Goal: Task Accomplishment & Management: Manage account settings

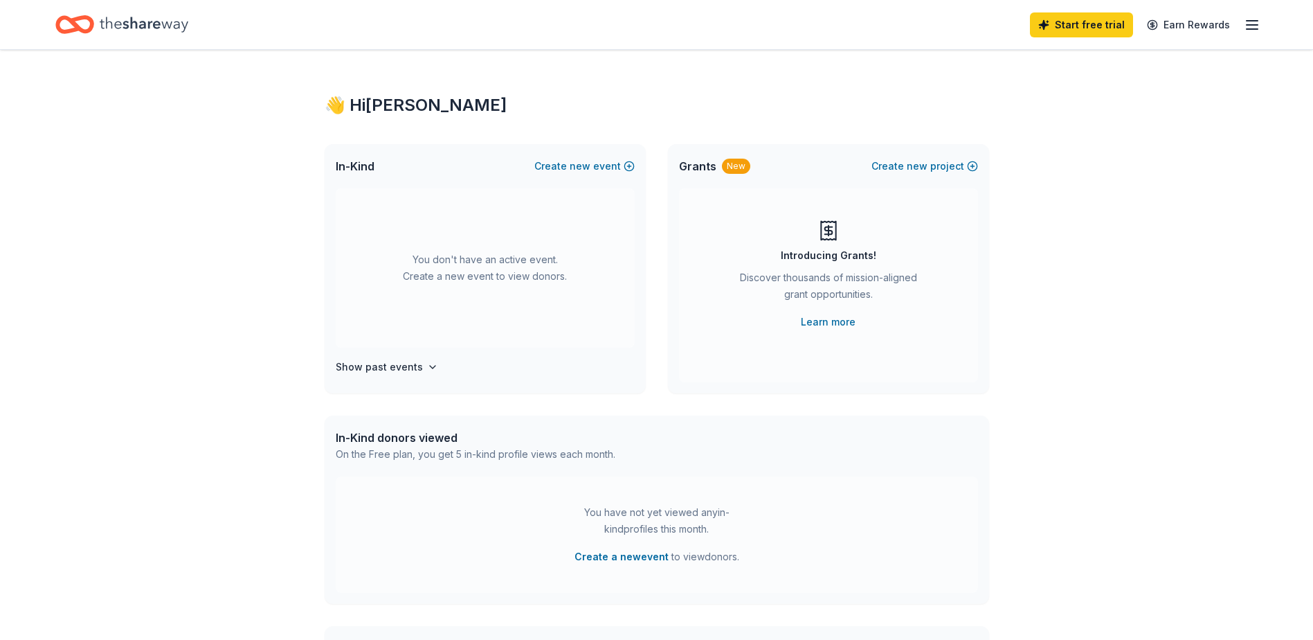
click at [1249, 29] on line "button" at bounding box center [1252, 29] width 11 height 0
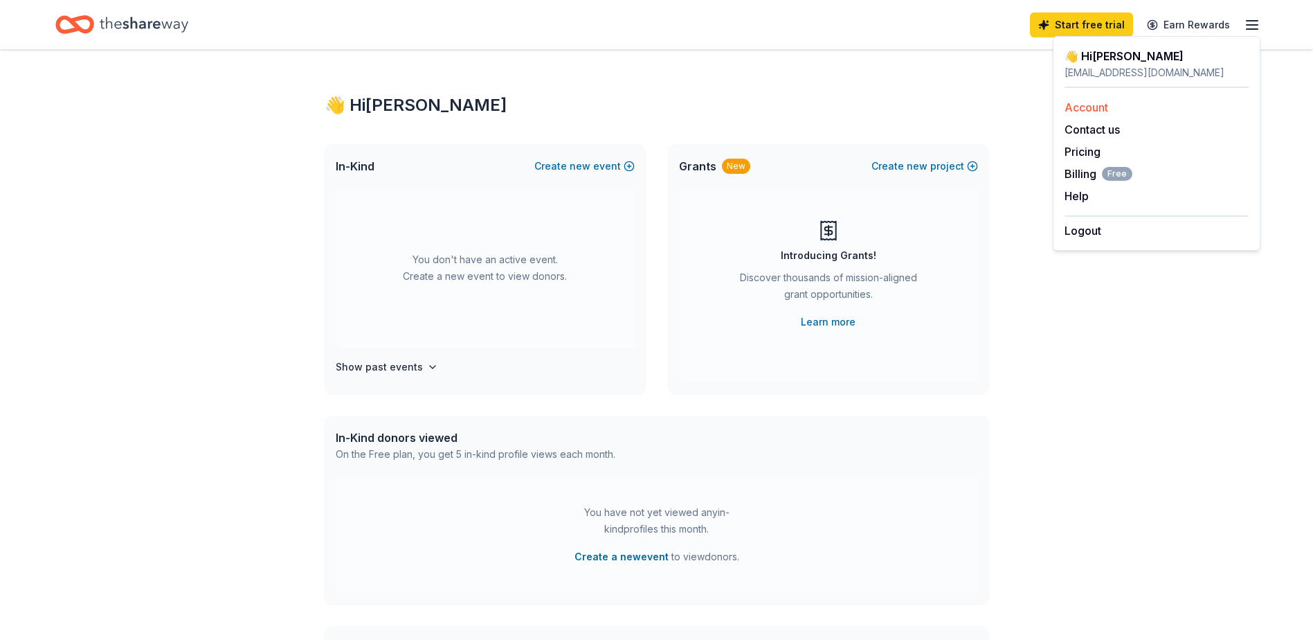
click at [1097, 112] on link "Account" at bounding box center [1087, 107] width 44 height 14
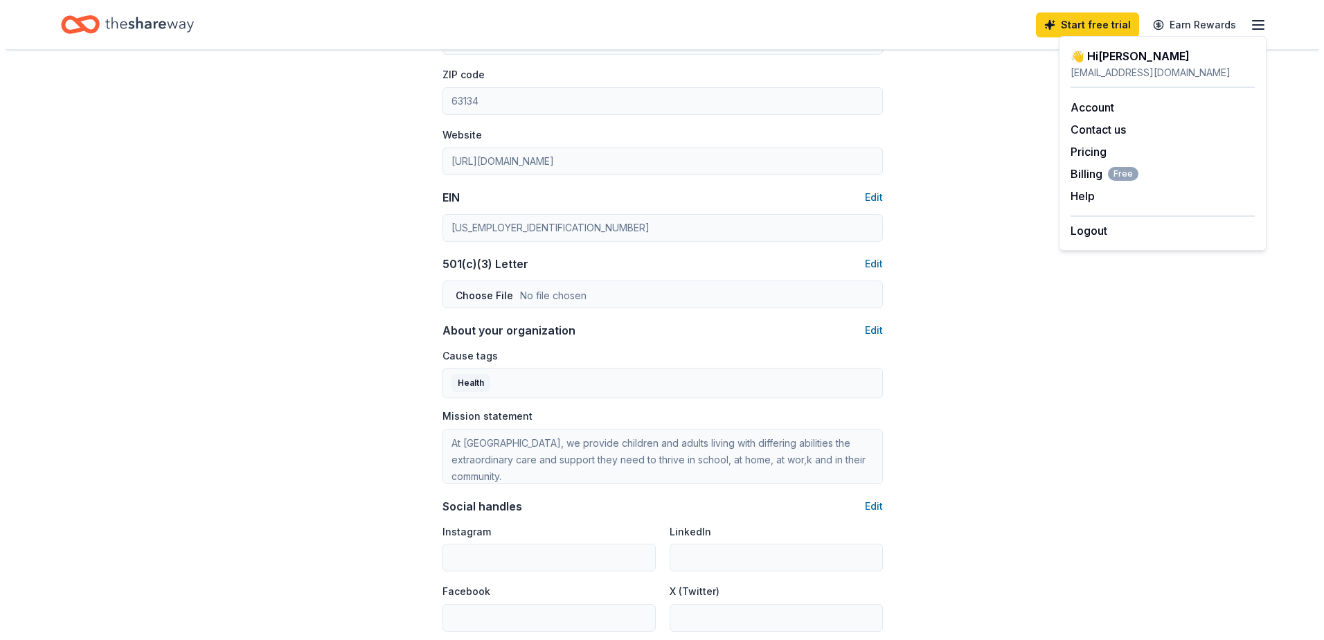
scroll to position [623, 0]
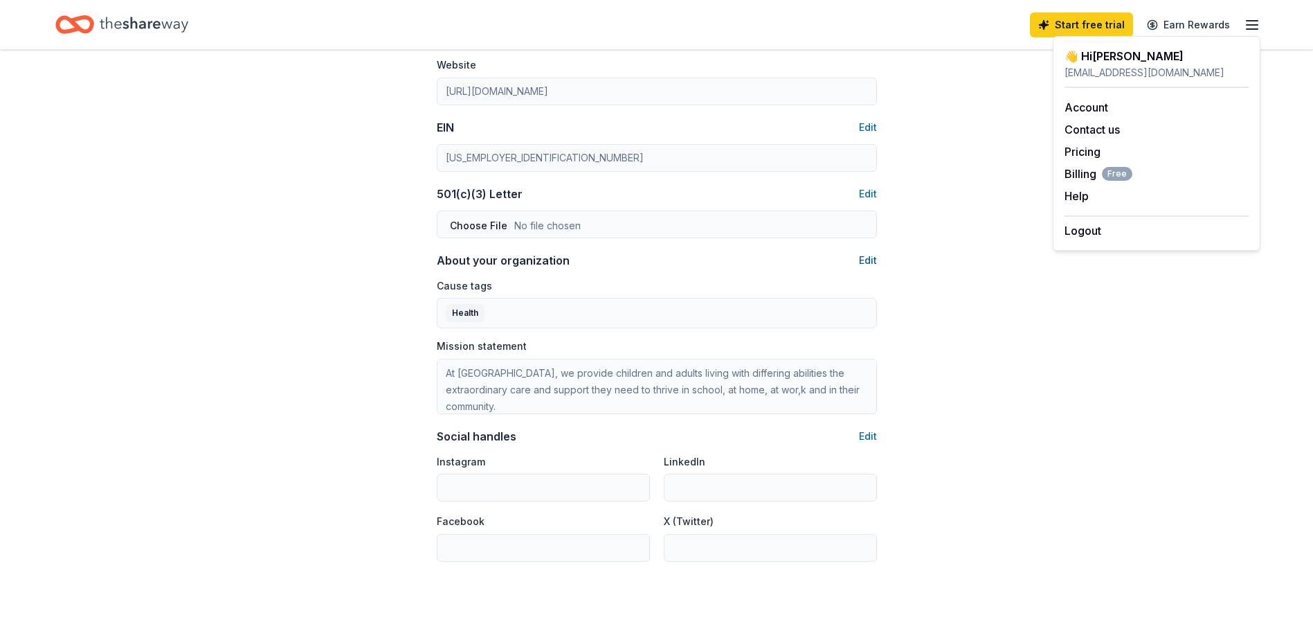
click at [867, 262] on button "Edit" at bounding box center [868, 260] width 18 height 17
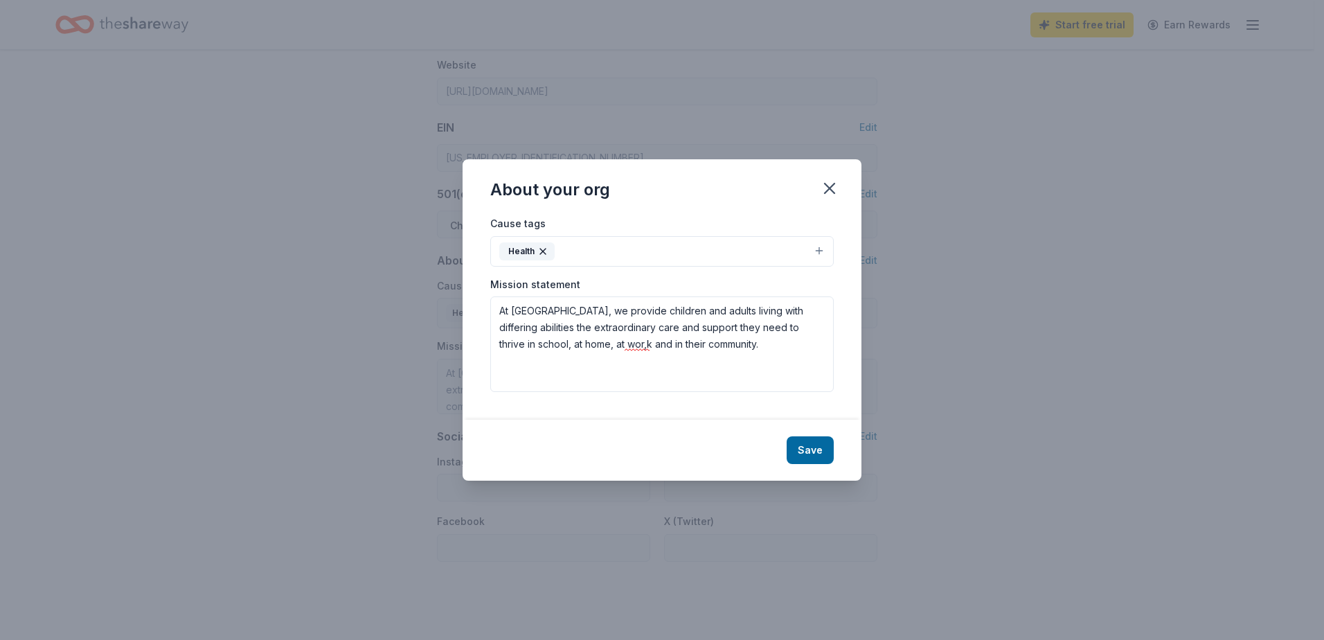
click at [654, 255] on button "Health" at bounding box center [661, 251] width 343 height 30
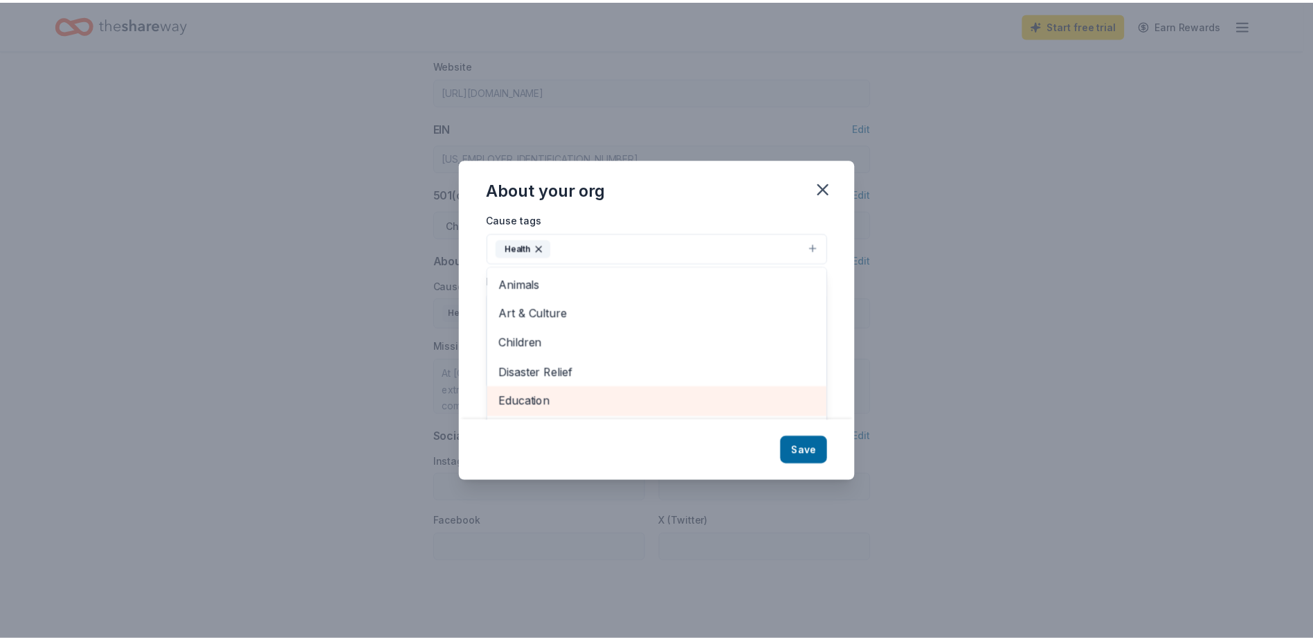
scroll to position [0, 0]
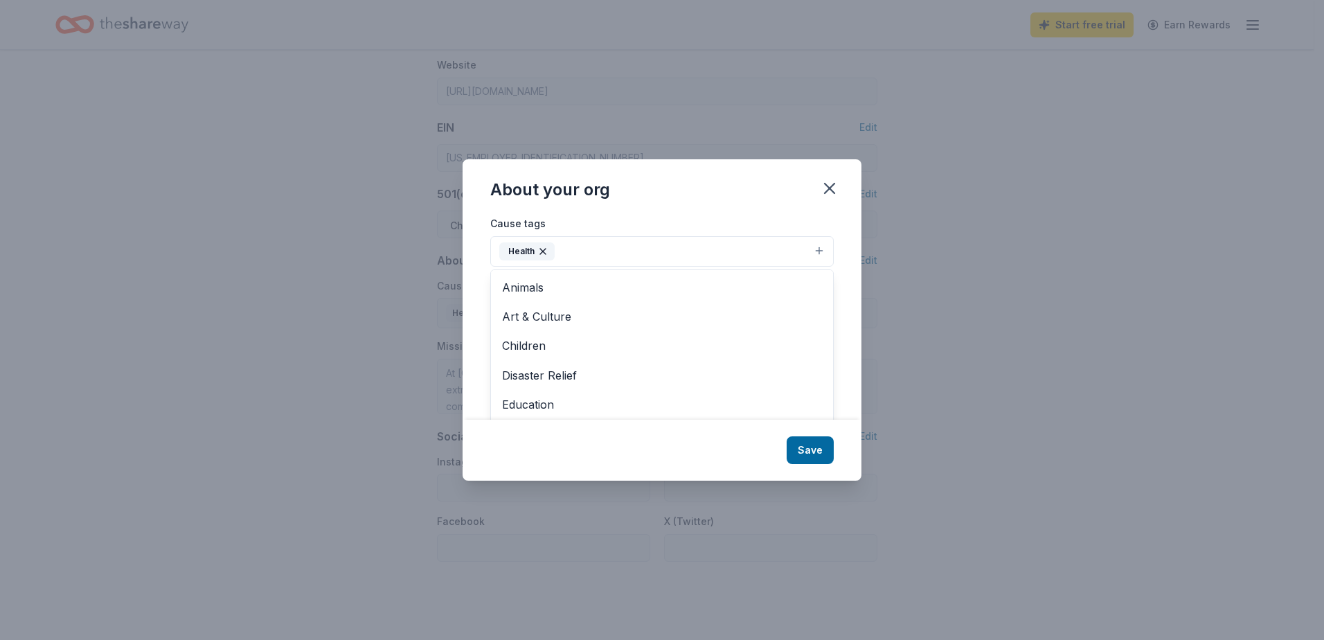
click at [825, 179] on div "About your org Cause tags Health Animals Art & Culture Children Disaster Relief…" at bounding box center [661, 319] width 399 height 321
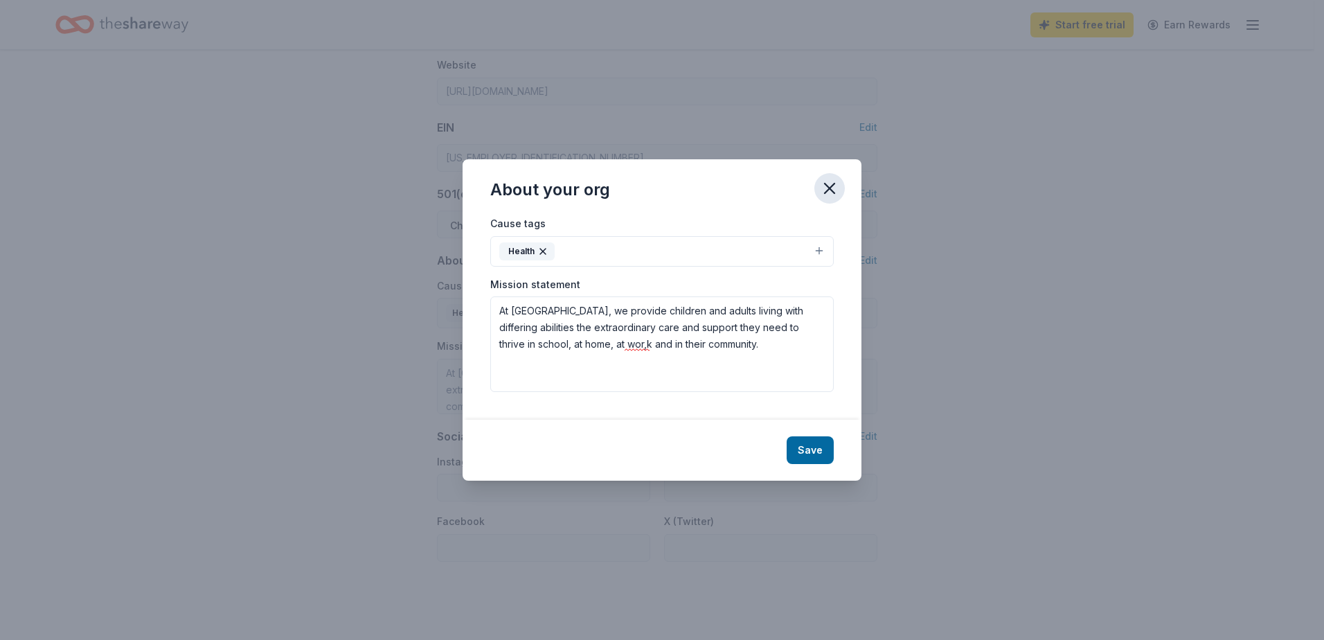
click at [819, 196] on button "button" at bounding box center [829, 188] width 30 height 30
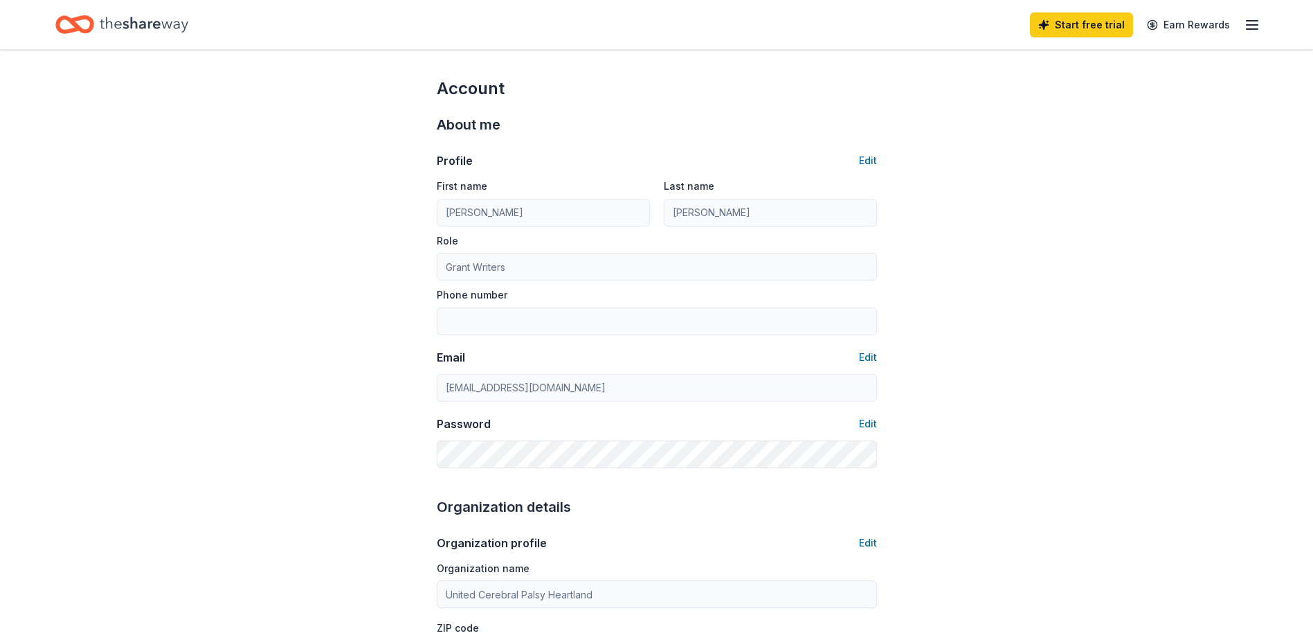
click at [166, 26] on icon "Home" at bounding box center [144, 24] width 89 height 28
click at [92, 19] on icon "Home" at bounding box center [81, 24] width 21 height 14
click at [1253, 25] on line "button" at bounding box center [1252, 25] width 11 height 0
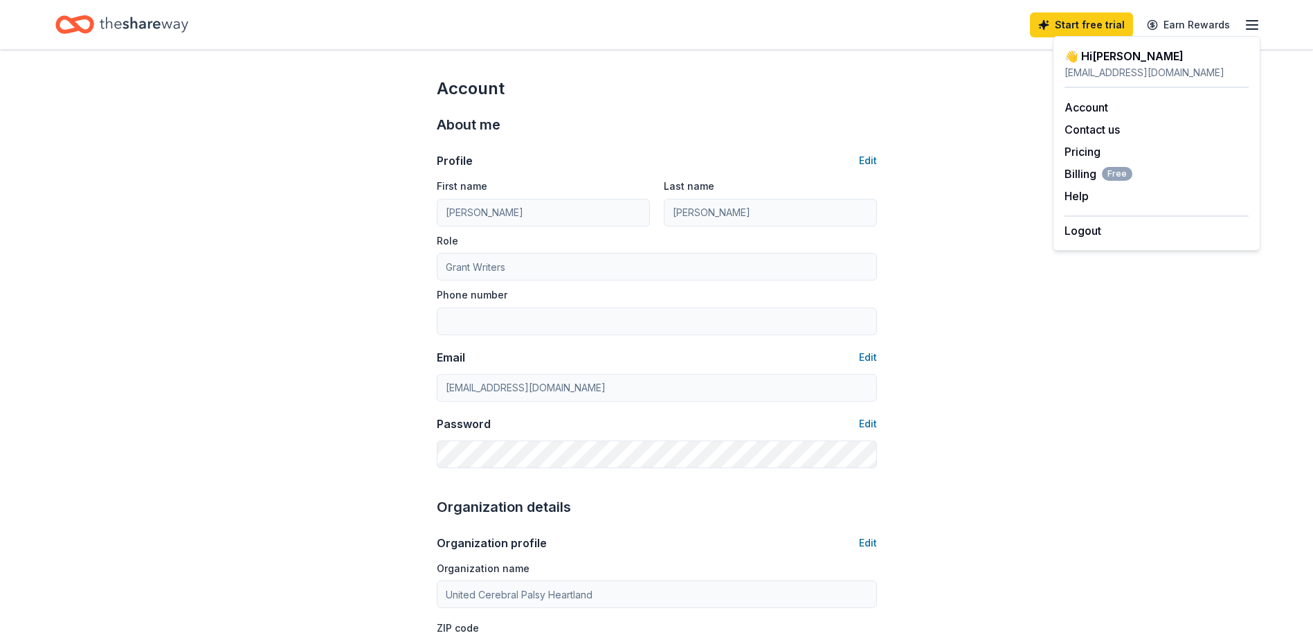
click at [1117, 53] on div "👋 Hi [PERSON_NAME]" at bounding box center [1157, 56] width 184 height 17
drag, startPoint x: 1091, startPoint y: 78, endPoint x: 1091, endPoint y: 71, distance: 7.6
click at [1091, 73] on div "[EMAIL_ADDRESS][DOMAIN_NAME]" at bounding box center [1157, 72] width 184 height 17
click at [233, 40] on div "Start free trial Earn Rewards" at bounding box center [656, 24] width 1203 height 33
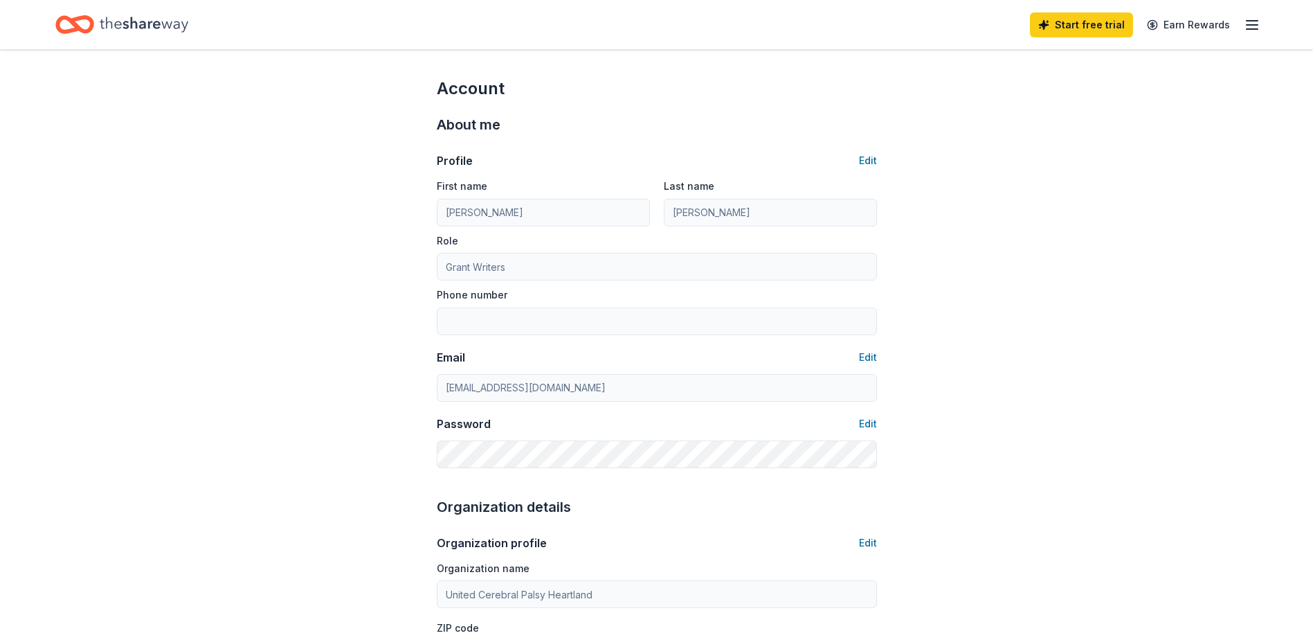
click at [140, 27] on icon "Home" at bounding box center [144, 24] width 89 height 15
